Goal: Find specific page/section: Find specific page/section

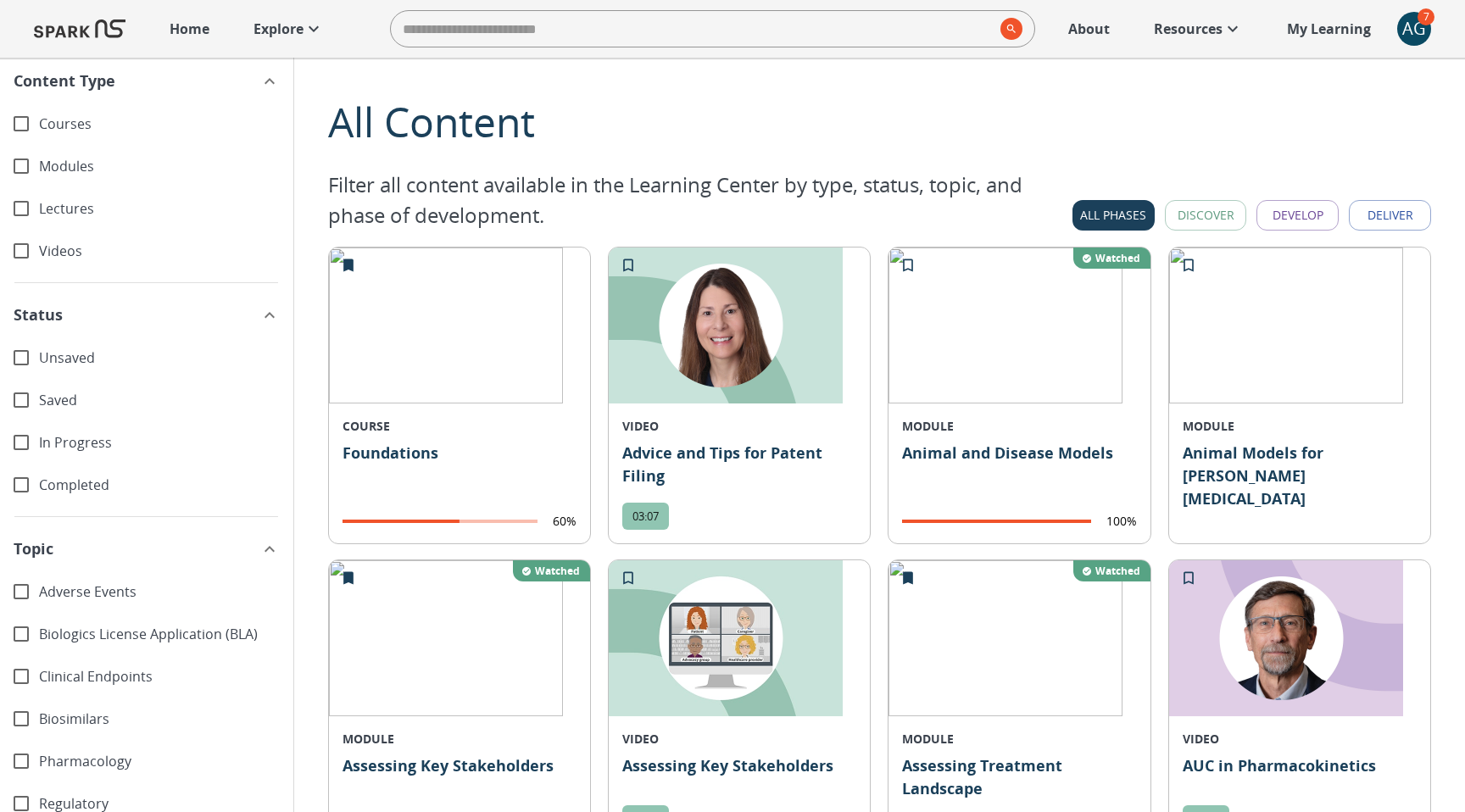
click at [1221, 210] on button "Discover" at bounding box center [1205, 216] width 82 height 32
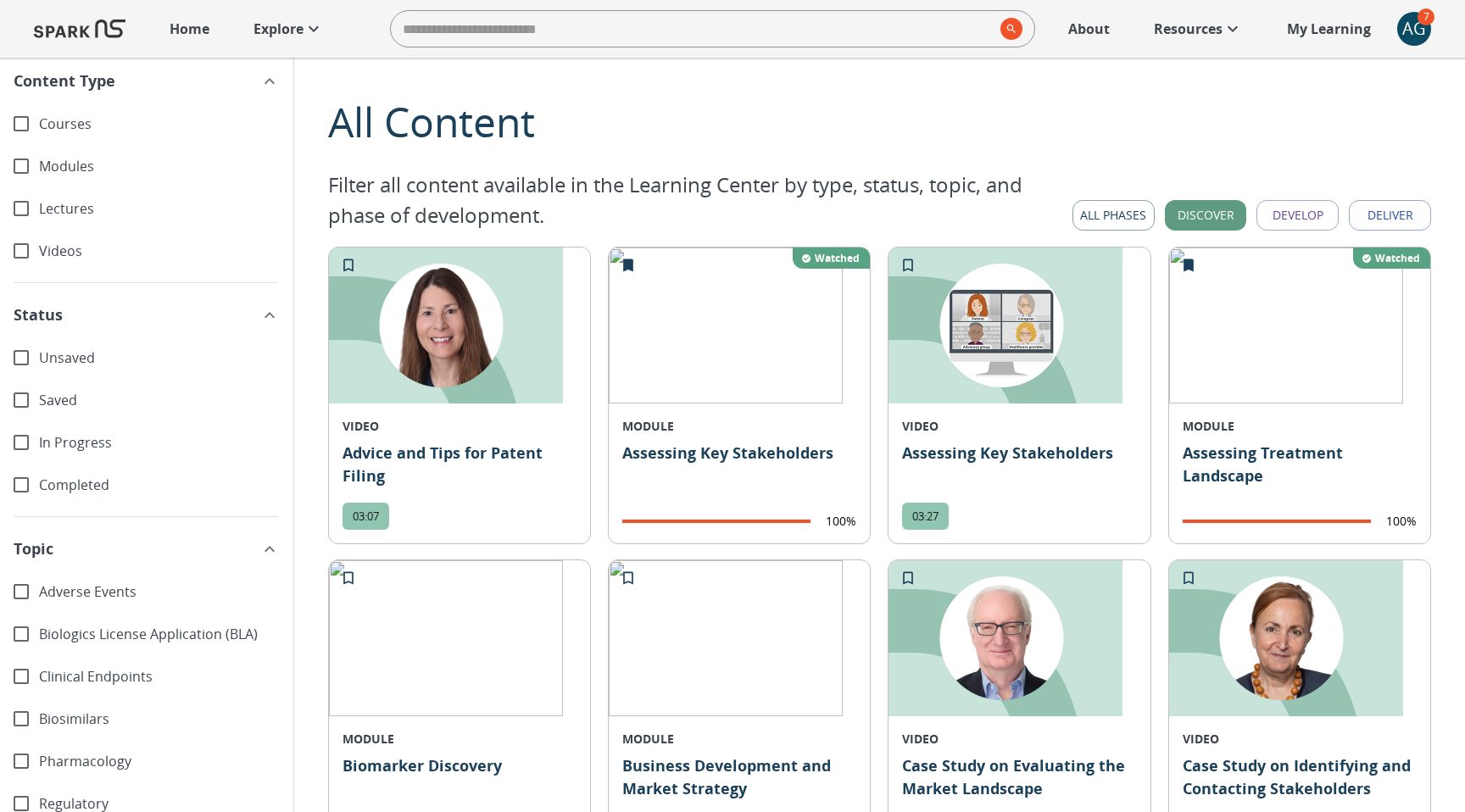
click at [1302, 207] on button "Develop" at bounding box center [1298, 216] width 82 height 32
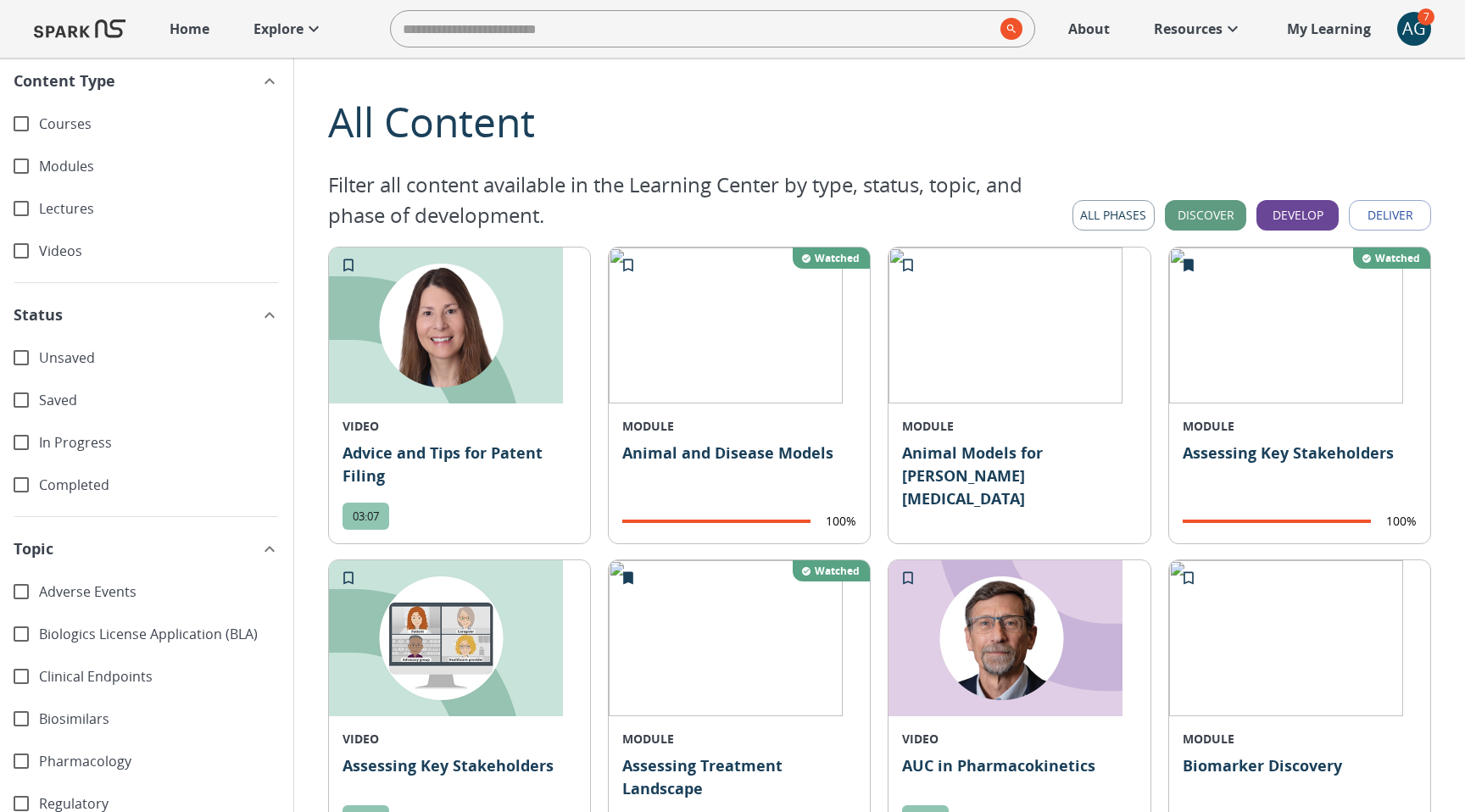
click at [1409, 221] on button "Deliver" at bounding box center [1390, 216] width 82 height 32
click at [1306, 211] on button "Develop" at bounding box center [1298, 216] width 82 height 32
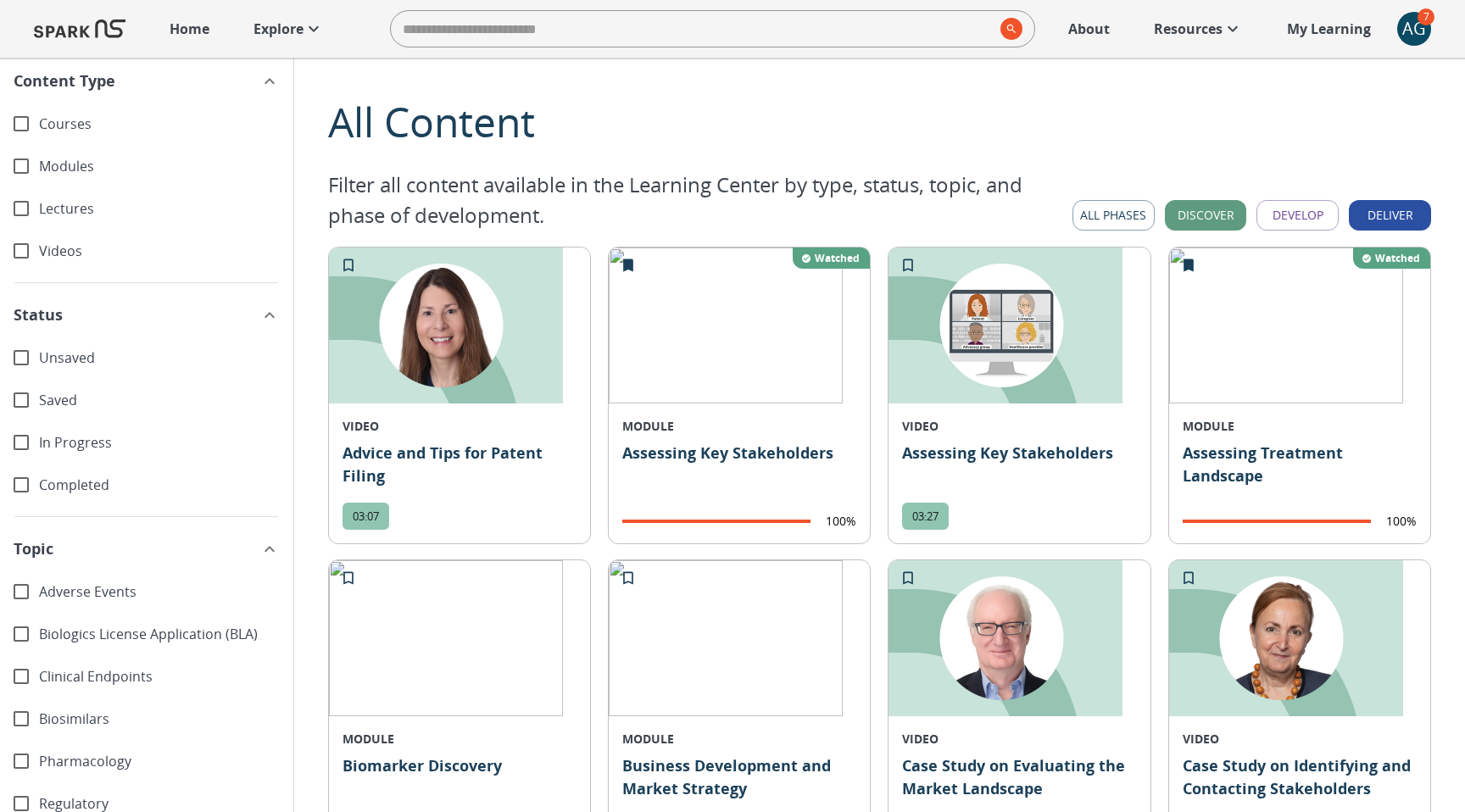
click at [1386, 210] on button "Deliver" at bounding box center [1390, 216] width 82 height 32
click at [1215, 206] on button "Discover" at bounding box center [1205, 216] width 82 height 32
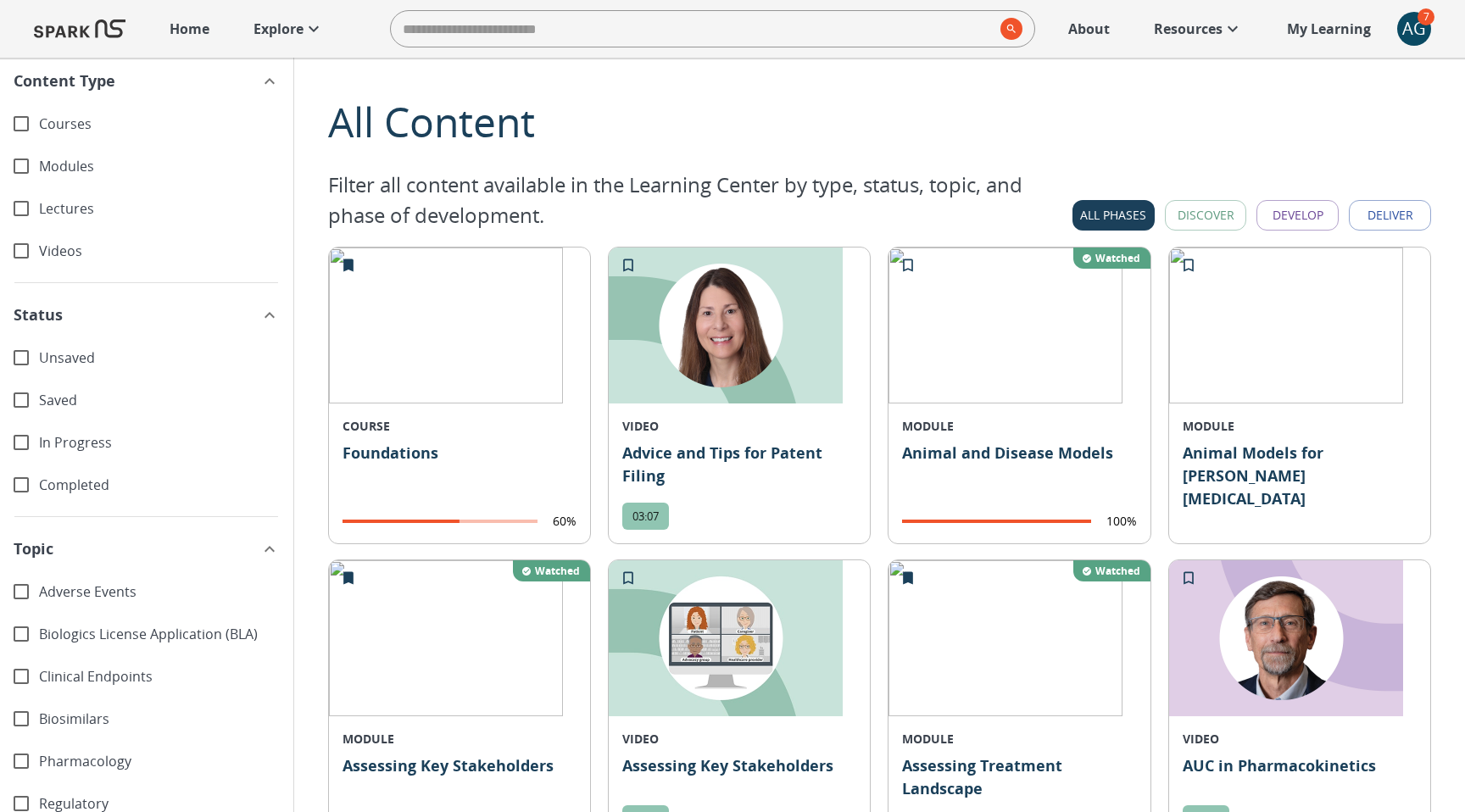
click at [1226, 213] on button "Discover" at bounding box center [1205, 216] width 82 height 32
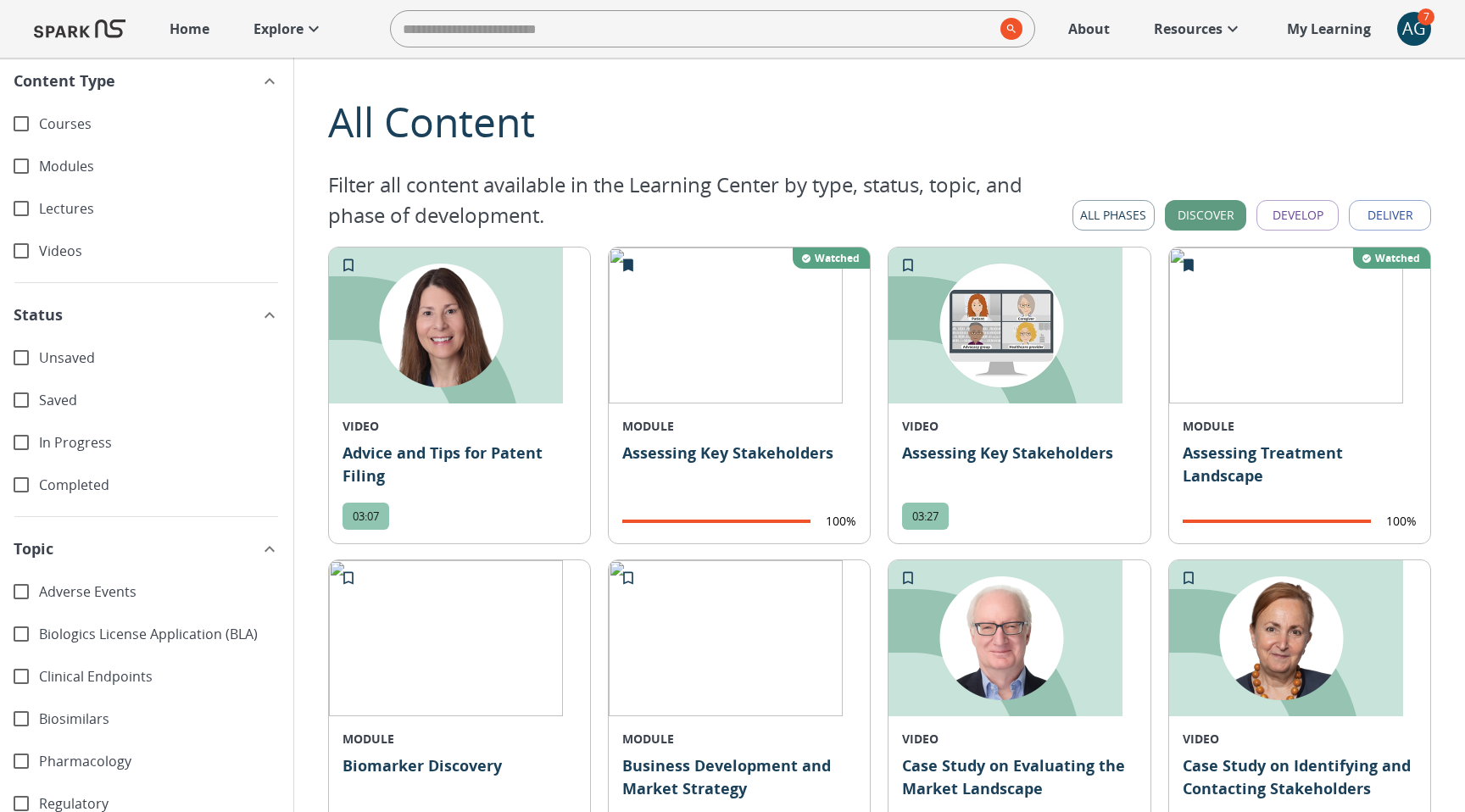
click at [1127, 207] on button "All Phases" at bounding box center [1113, 216] width 82 height 32
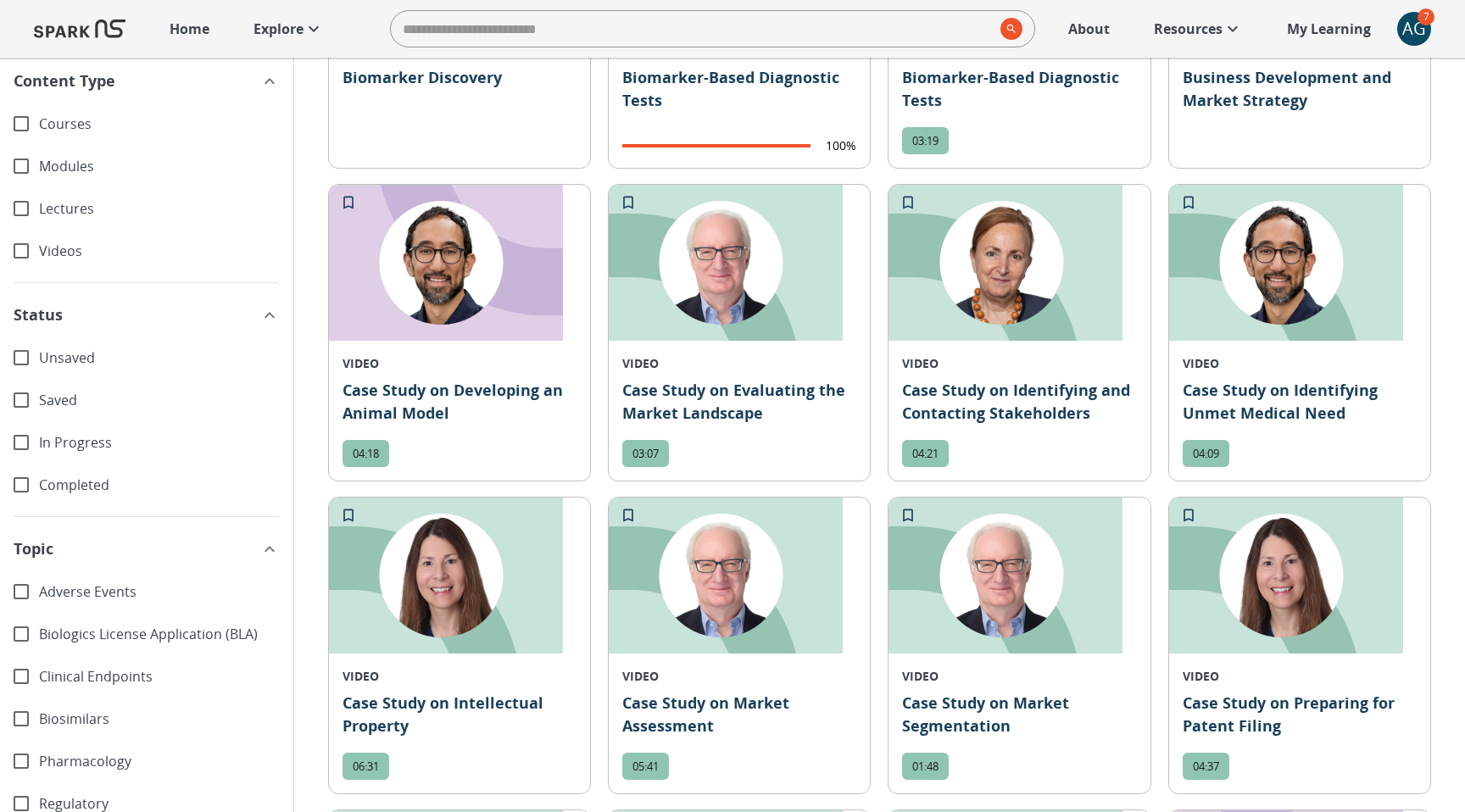
scroll to position [994, 0]
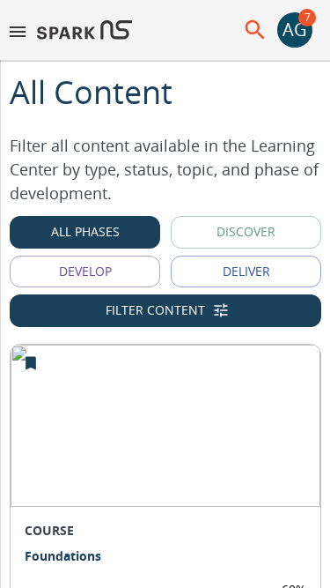
click at [236, 309] on button "Filter Content" at bounding box center [166, 310] width 312 height 33
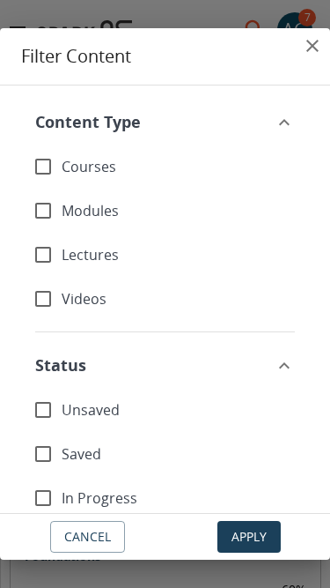
click at [307, 47] on icon "close" at bounding box center [312, 45] width 21 height 21
